Goal: Task Accomplishment & Management: Manage account settings

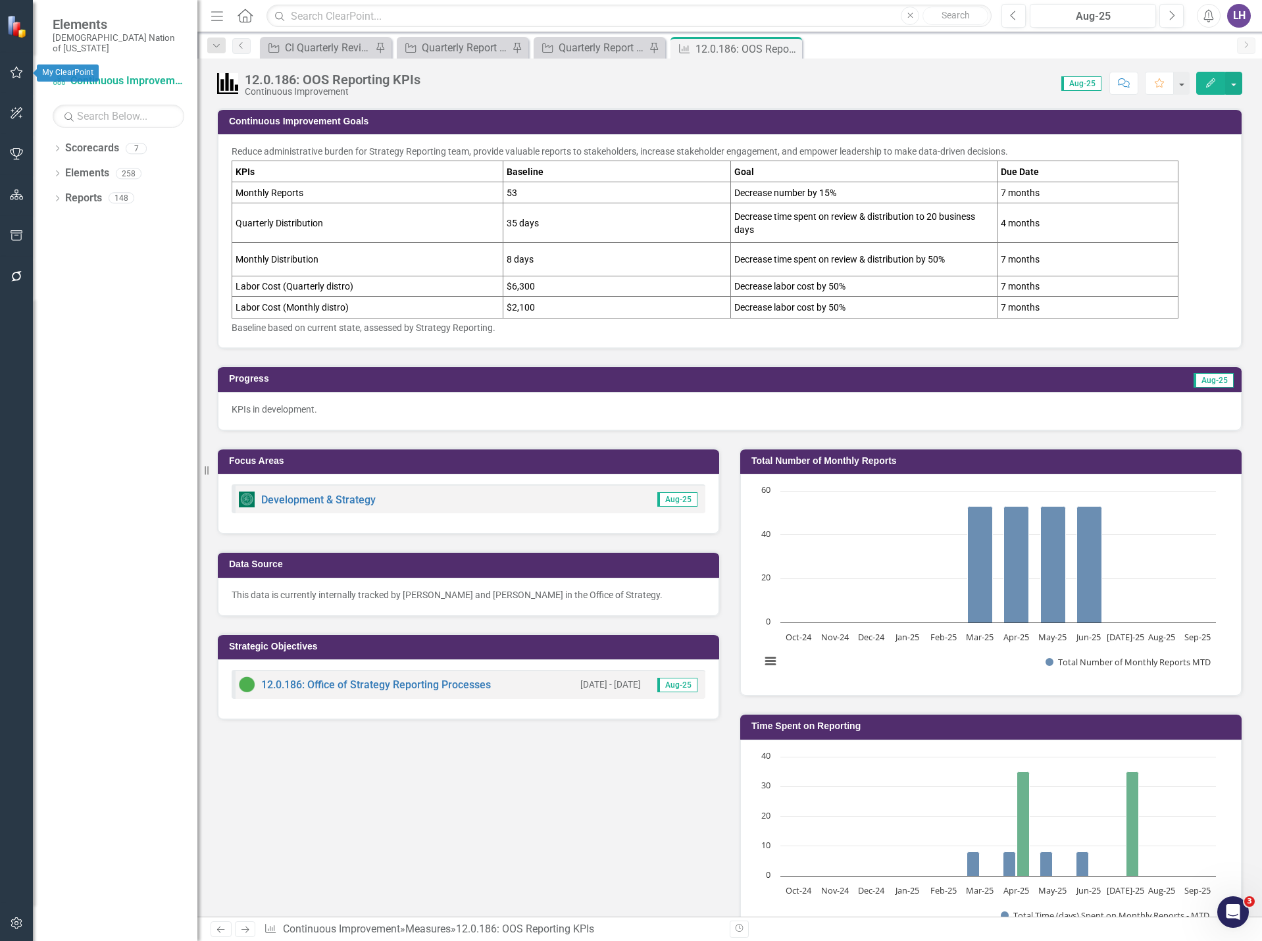
click at [24, 73] on button "button" at bounding box center [17, 73] width 30 height 28
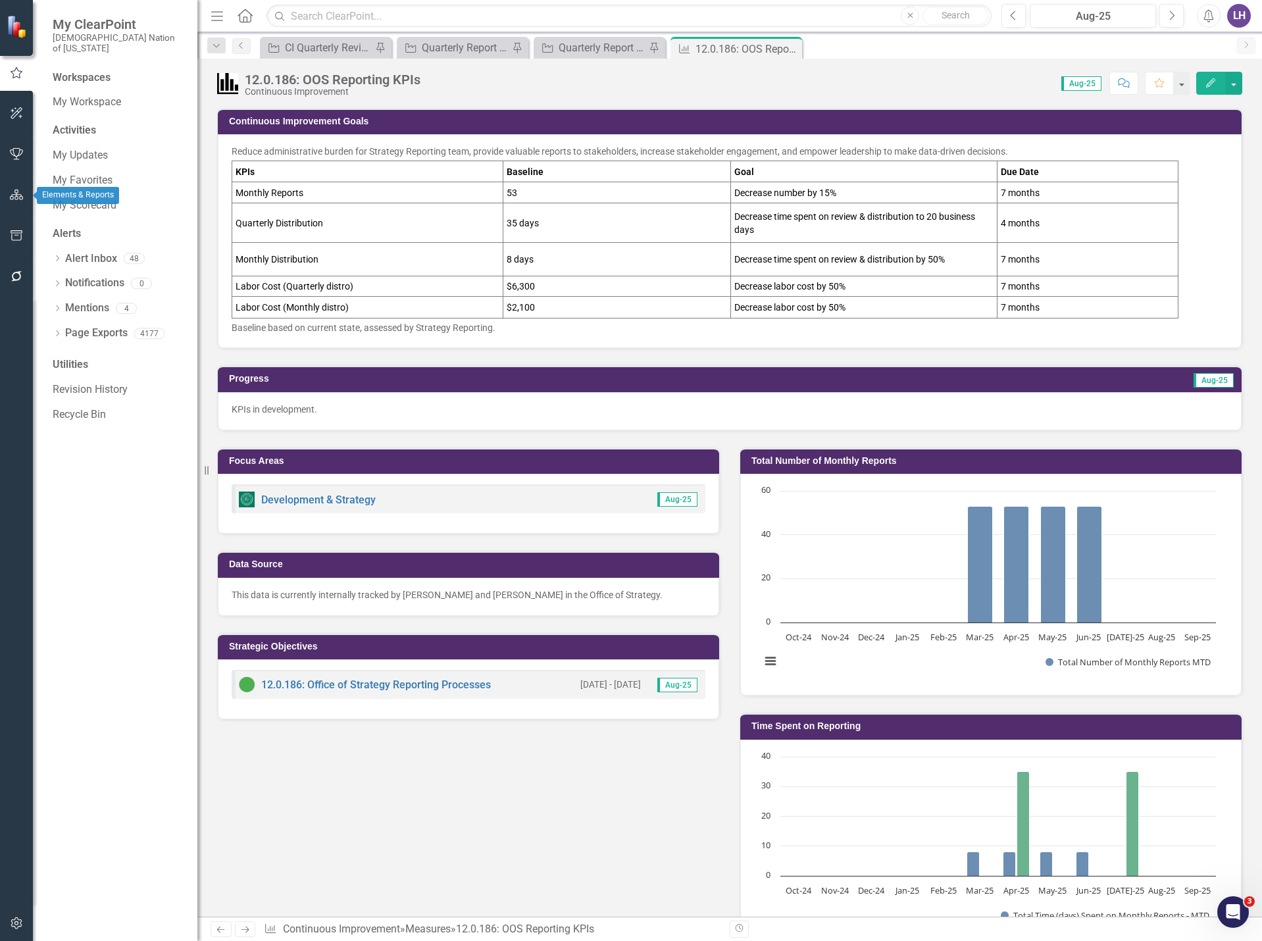
click at [17, 197] on icon "button" at bounding box center [17, 194] width 14 height 11
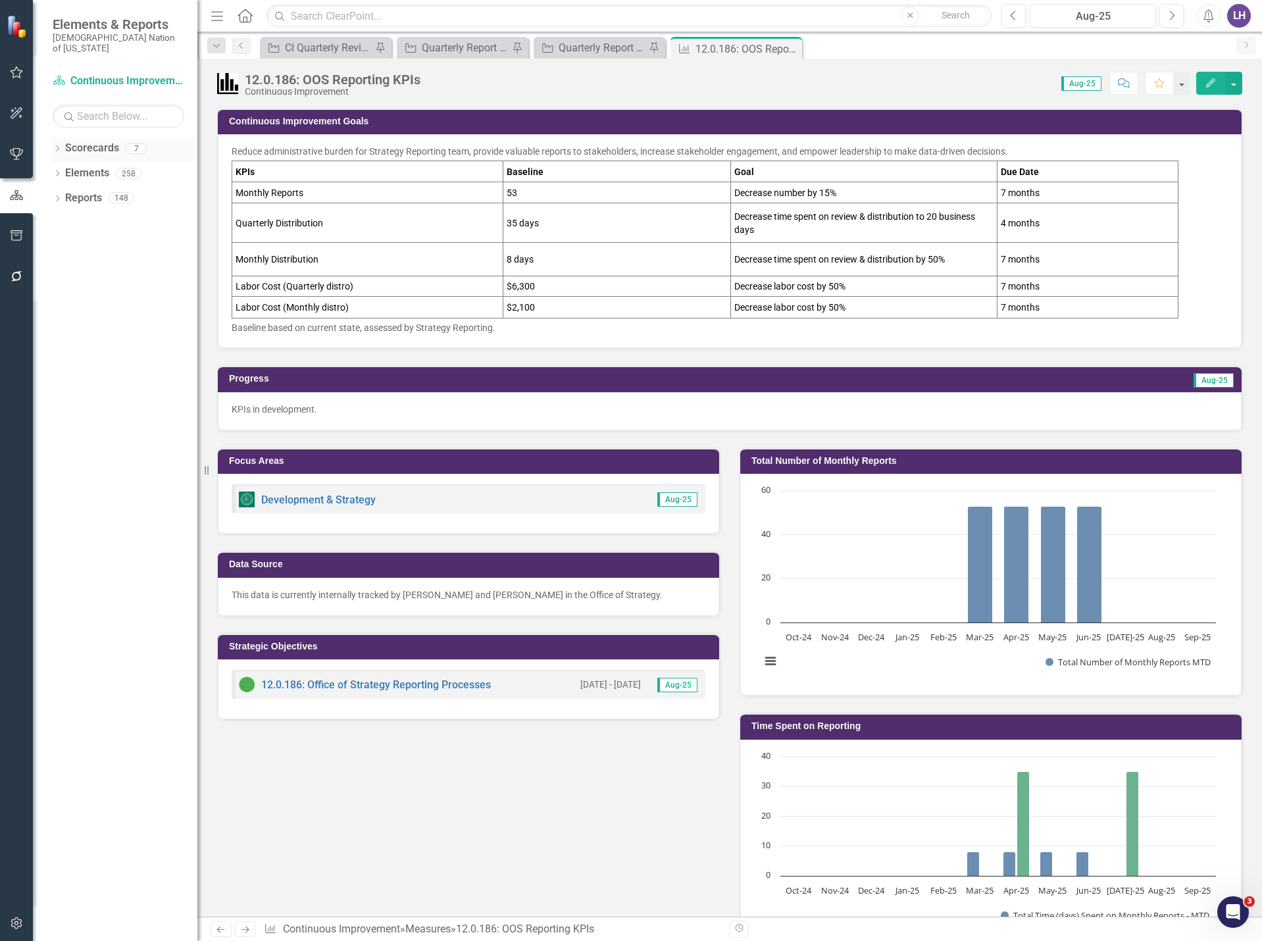
click at [97, 141] on link "Scorecards" at bounding box center [92, 148] width 54 height 15
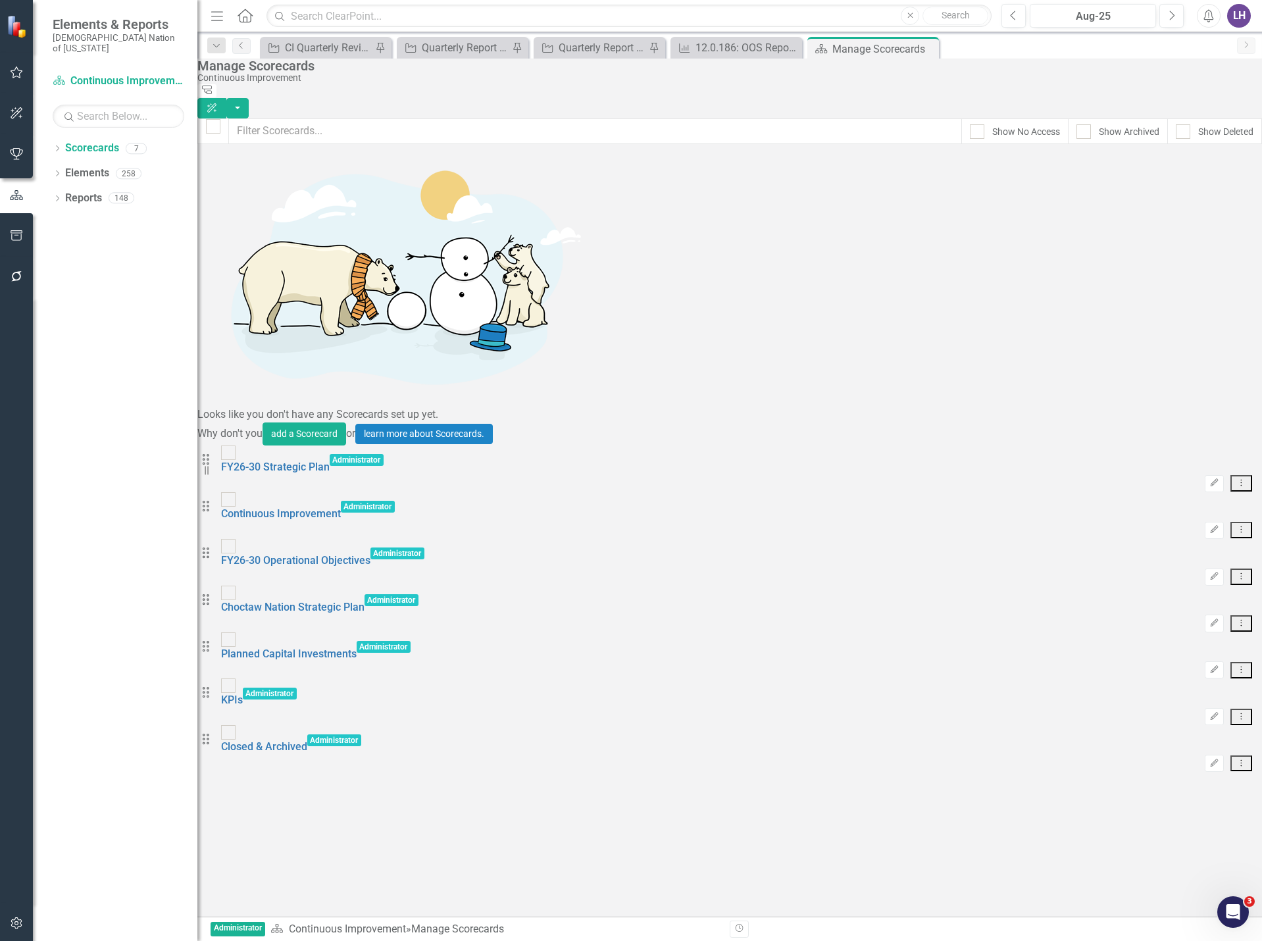
click at [241, 14] on icon "Home" at bounding box center [244, 16] width 17 height 14
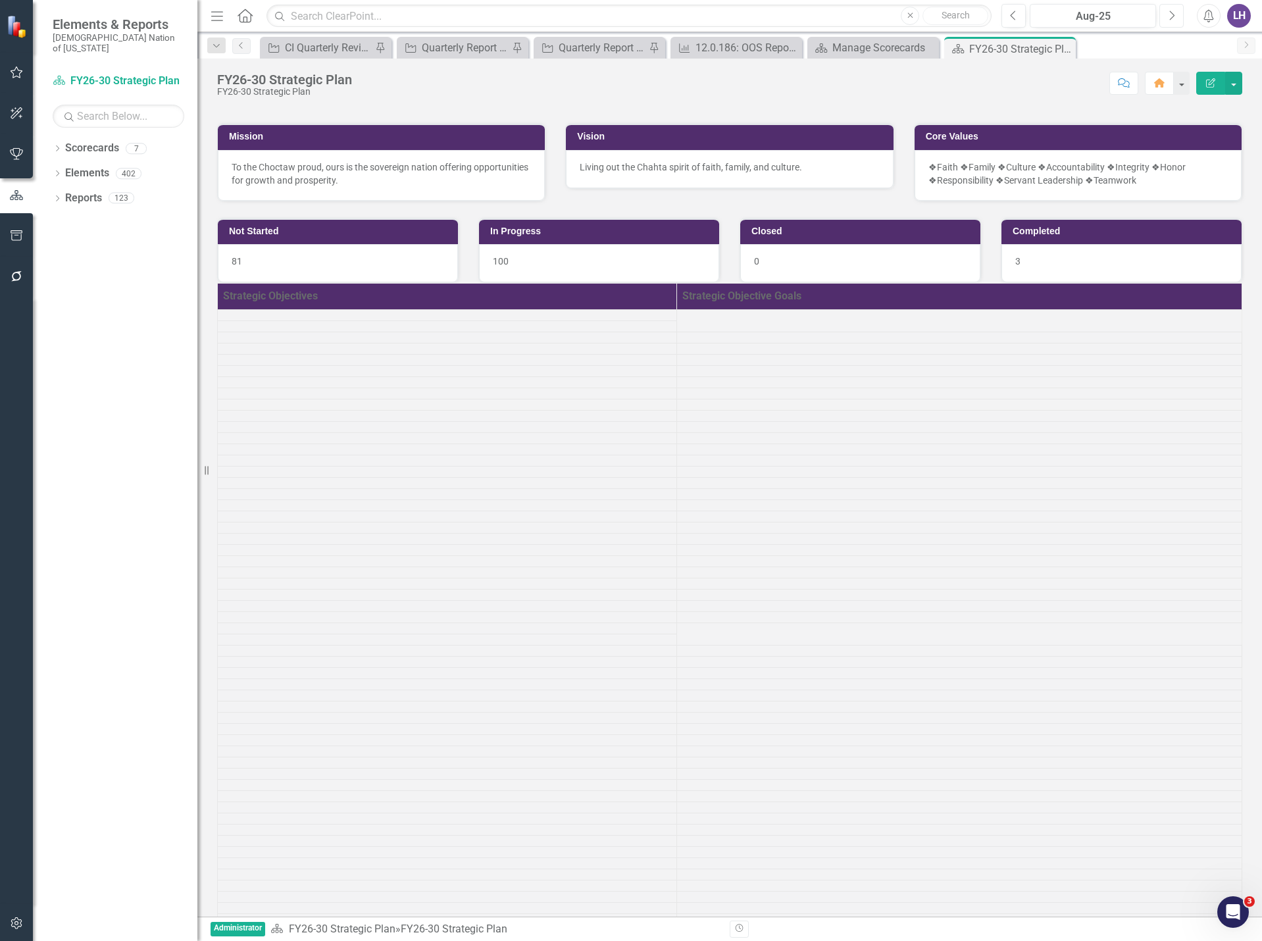
click at [1175, 20] on button "Next" at bounding box center [1171, 16] width 24 height 24
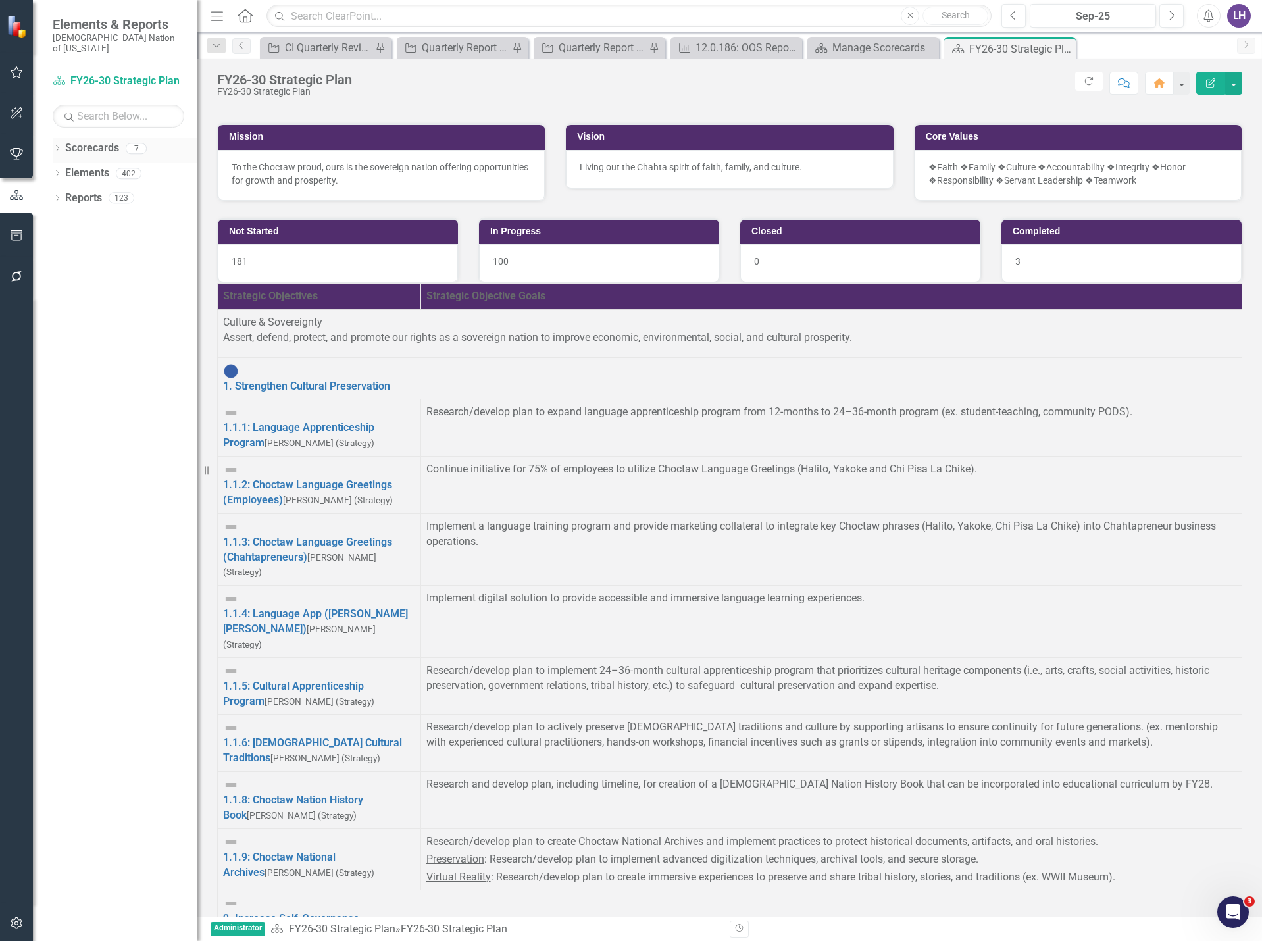
click at [99, 141] on link "Scorecards" at bounding box center [92, 148] width 54 height 15
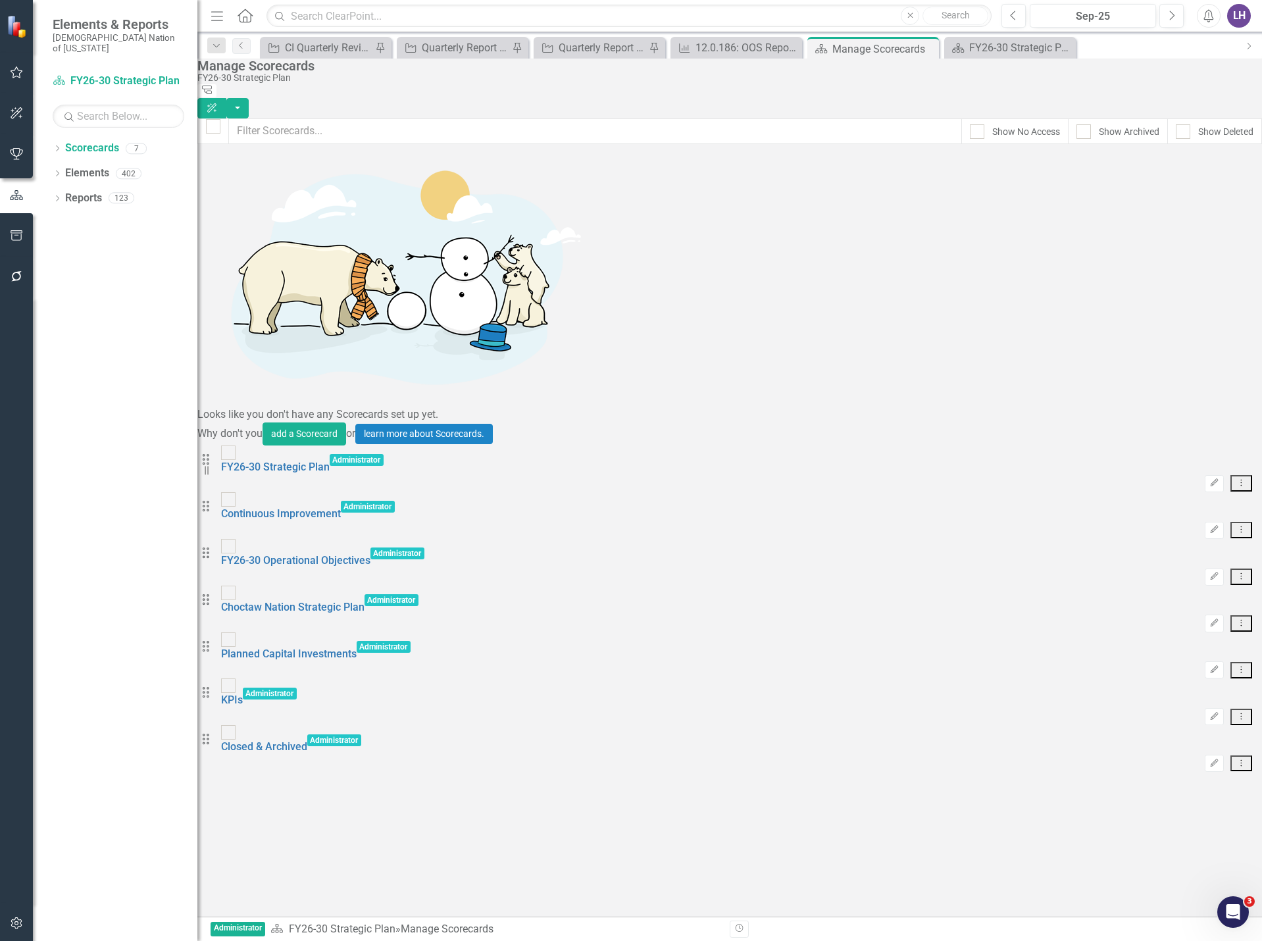
click at [1233, 475] on button "Dropdown Menu" at bounding box center [1241, 483] width 22 height 16
click at [1175, 213] on link "Copy Duplicate Scorecard" at bounding box center [1165, 206] width 145 height 24
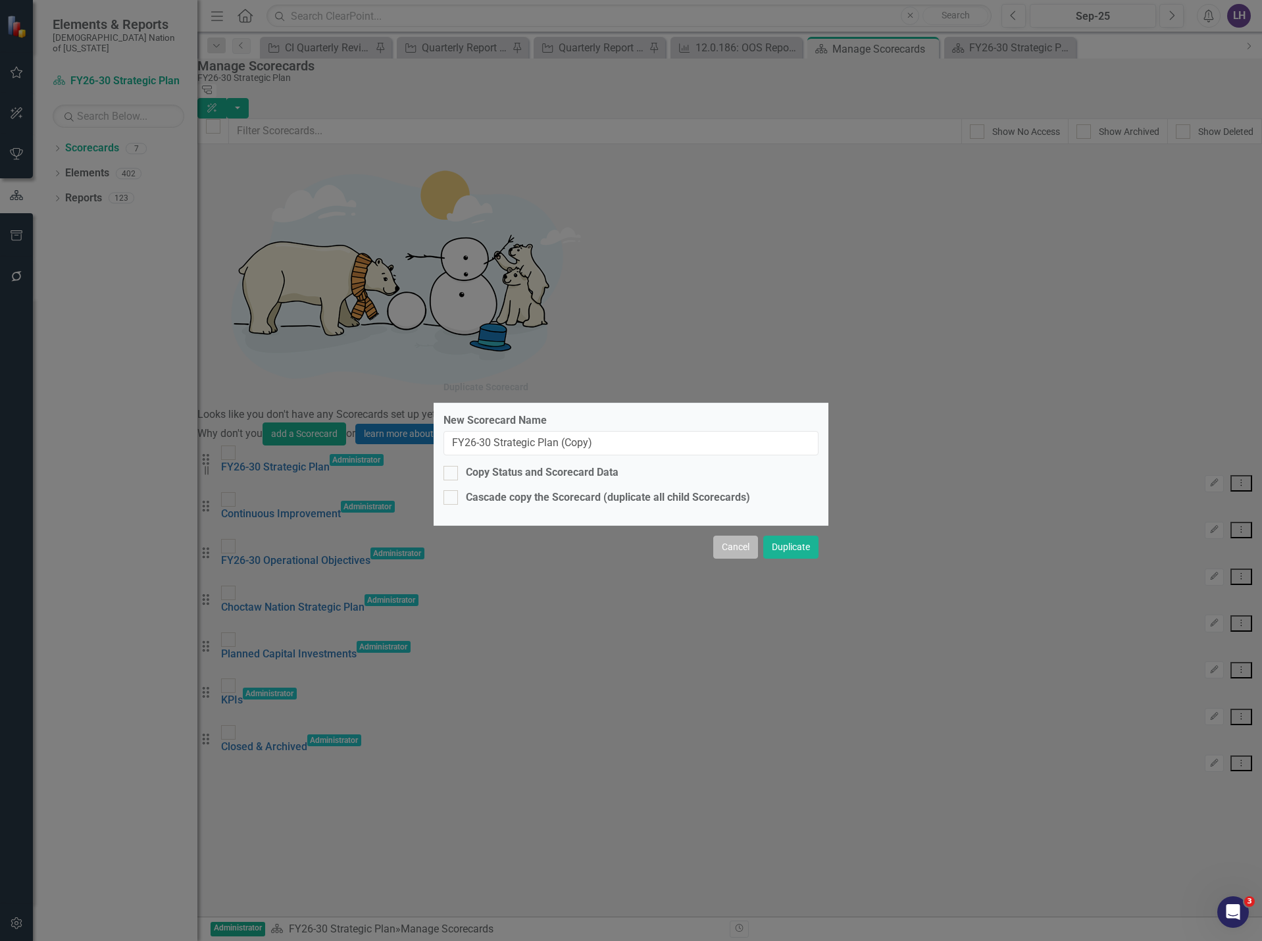
click at [754, 549] on button "Cancel" at bounding box center [735, 546] width 45 height 23
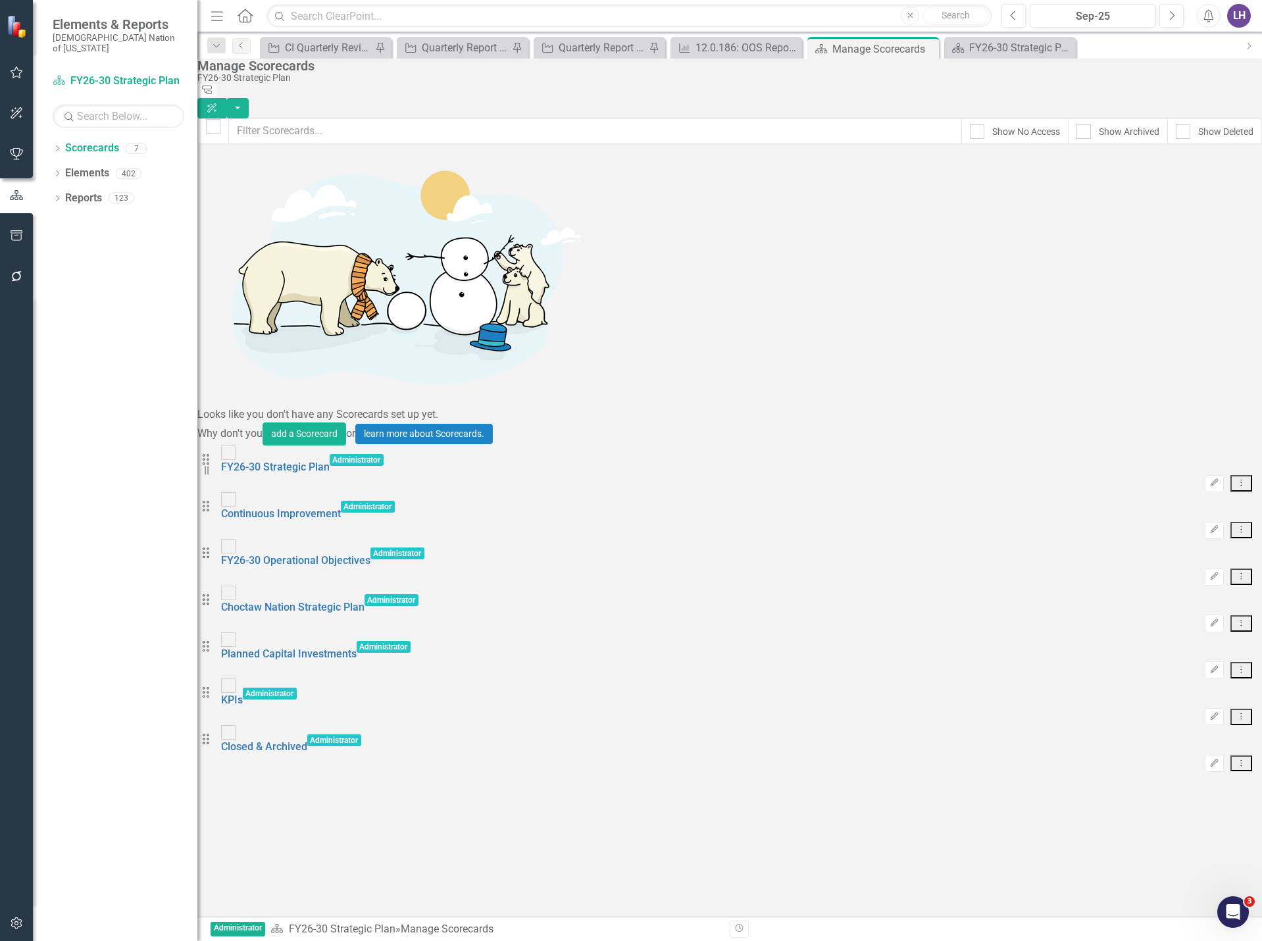
click at [1235, 478] on icon "Dropdown Menu" at bounding box center [1240, 482] width 11 height 9
click at [1195, 227] on link "Copy Forward Copy Forward Scorecard" at bounding box center [1165, 230] width 145 height 24
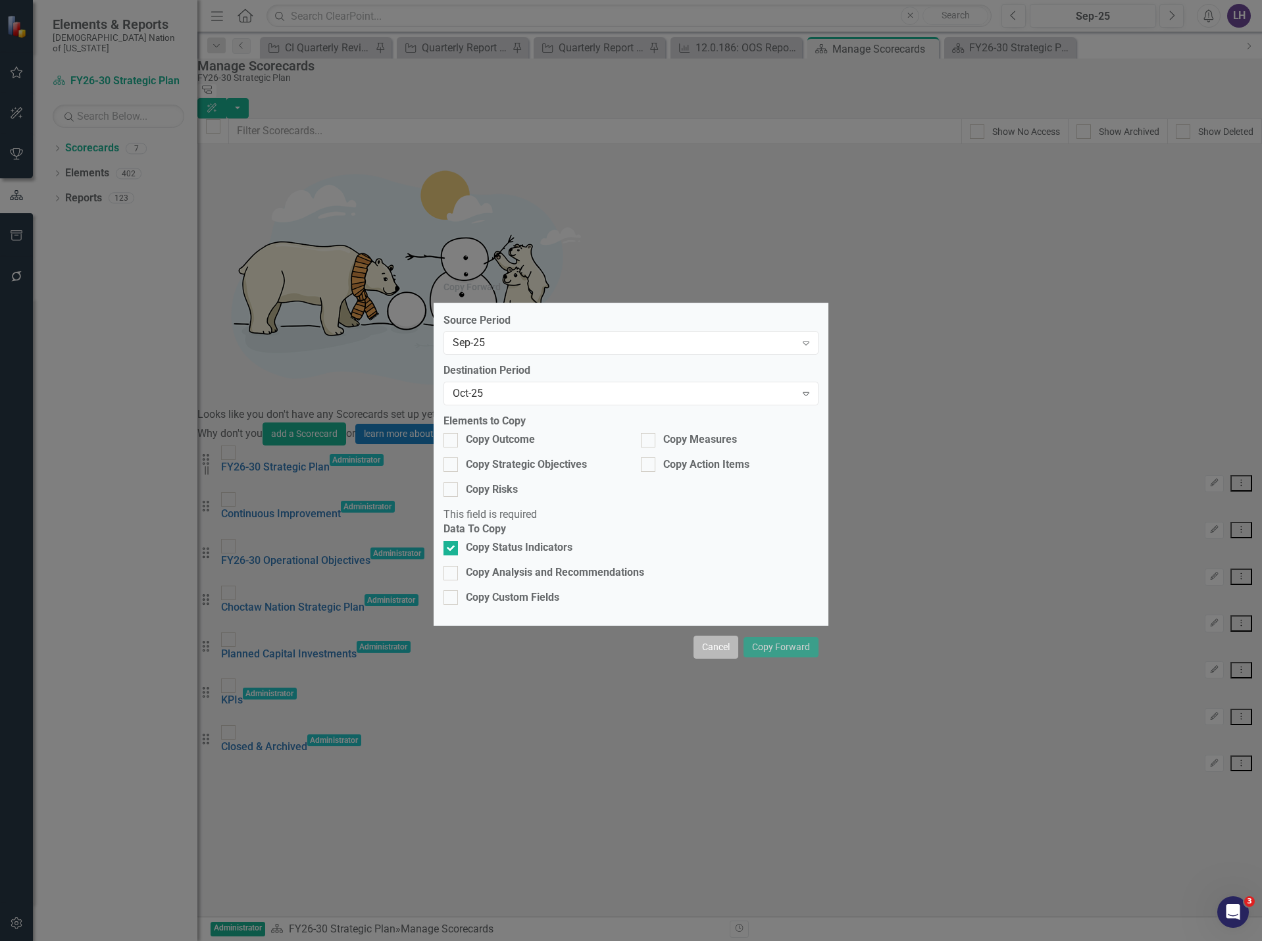
click at [738, 639] on button "Cancel" at bounding box center [715, 646] width 45 height 23
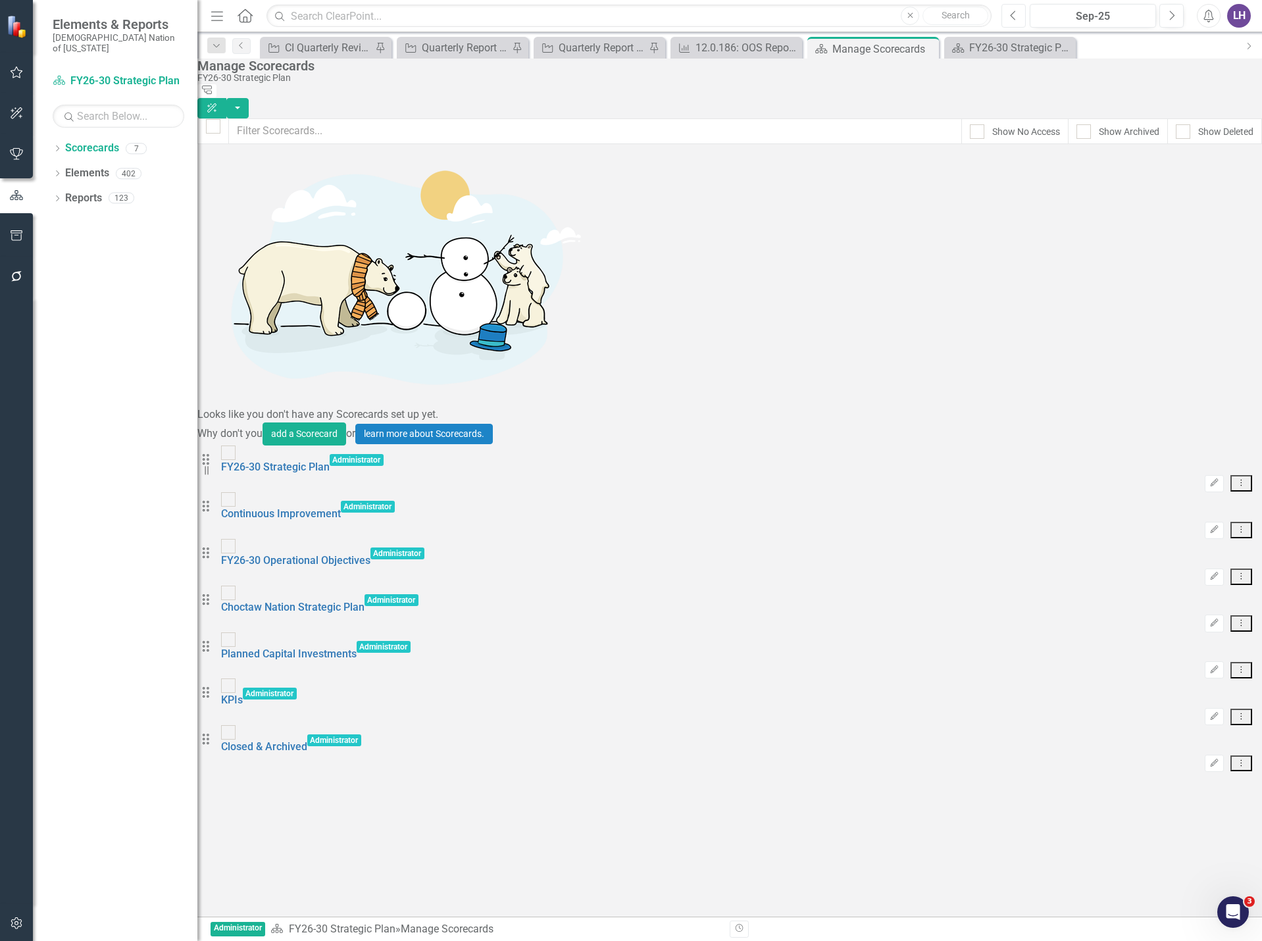
click at [1016, 15] on button "Previous" at bounding box center [1013, 16] width 24 height 24
